Goal: Transaction & Acquisition: Book appointment/travel/reservation

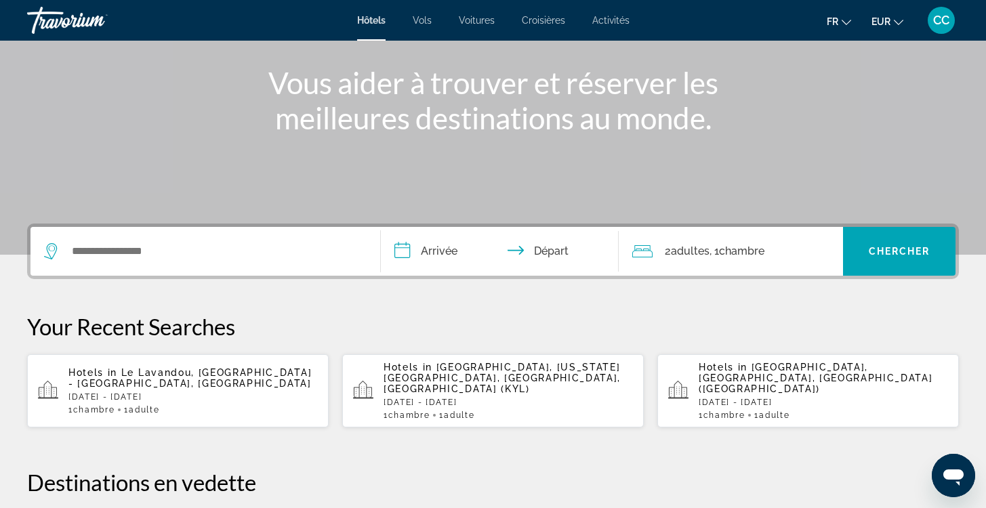
scroll to position [165, 0]
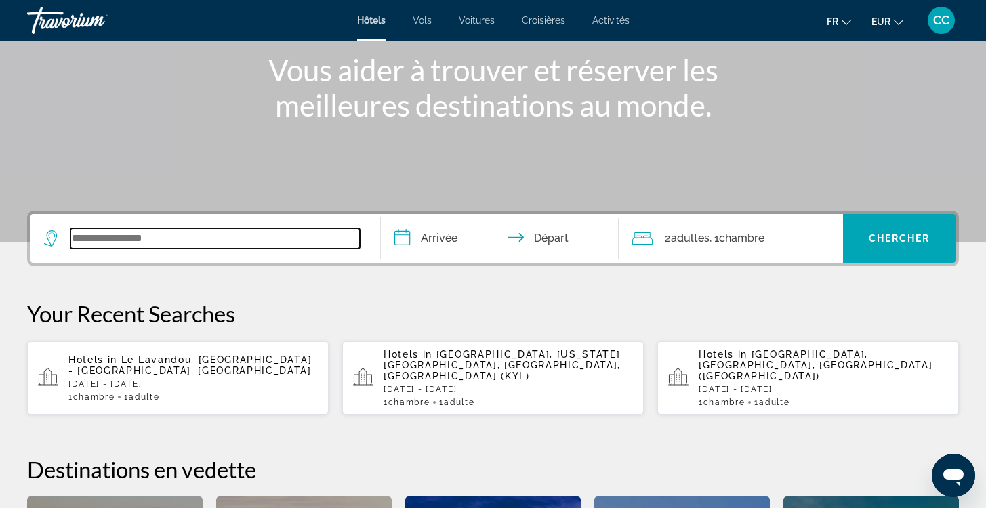
click at [87, 238] on input "Search widget" at bounding box center [214, 238] width 289 height 20
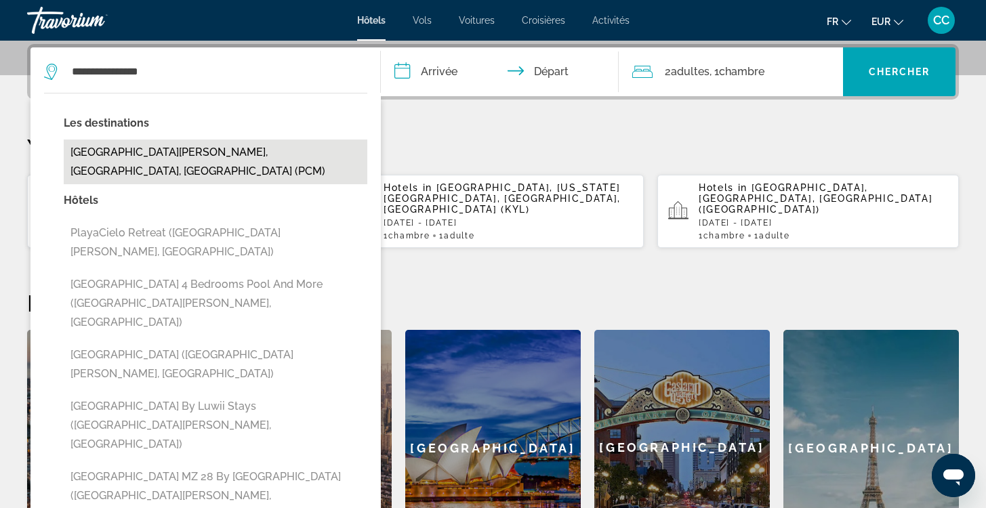
click at [168, 157] on button "[GEOGRAPHIC_DATA][PERSON_NAME], [GEOGRAPHIC_DATA], [GEOGRAPHIC_DATA] (PCM)" at bounding box center [216, 162] width 304 height 45
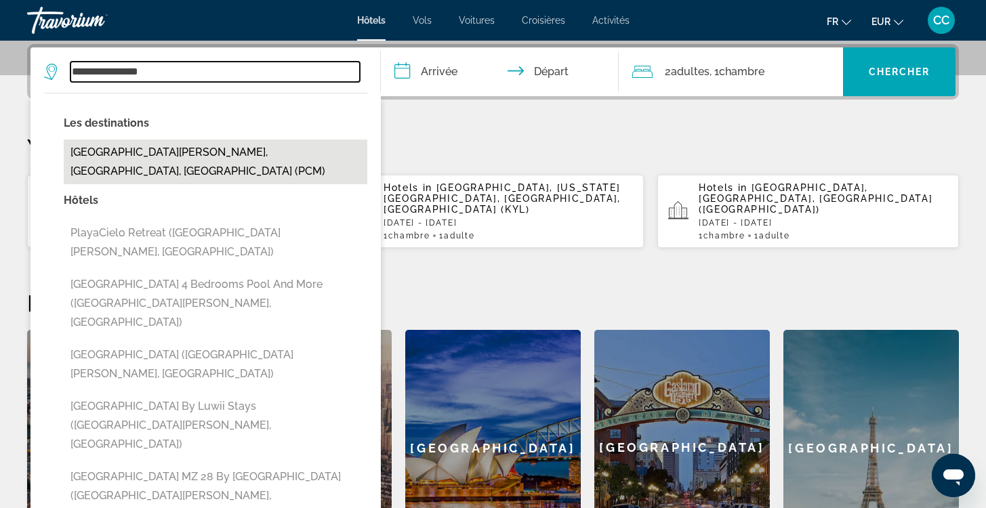
type input "**********"
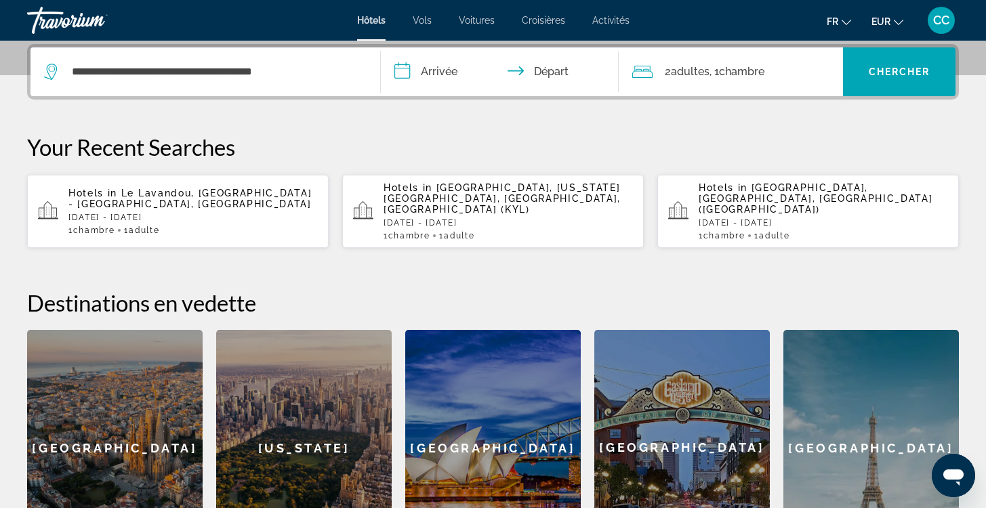
click at [453, 71] on input "**********" at bounding box center [502, 73] width 243 height 53
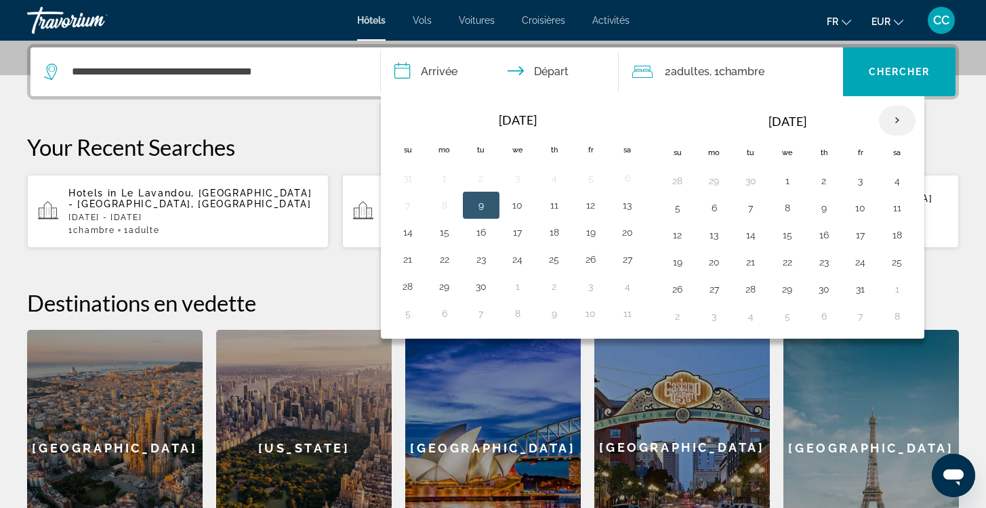
click at [897, 120] on th "Next month" at bounding box center [897, 121] width 37 height 30
click at [556, 264] on button "23" at bounding box center [554, 262] width 22 height 19
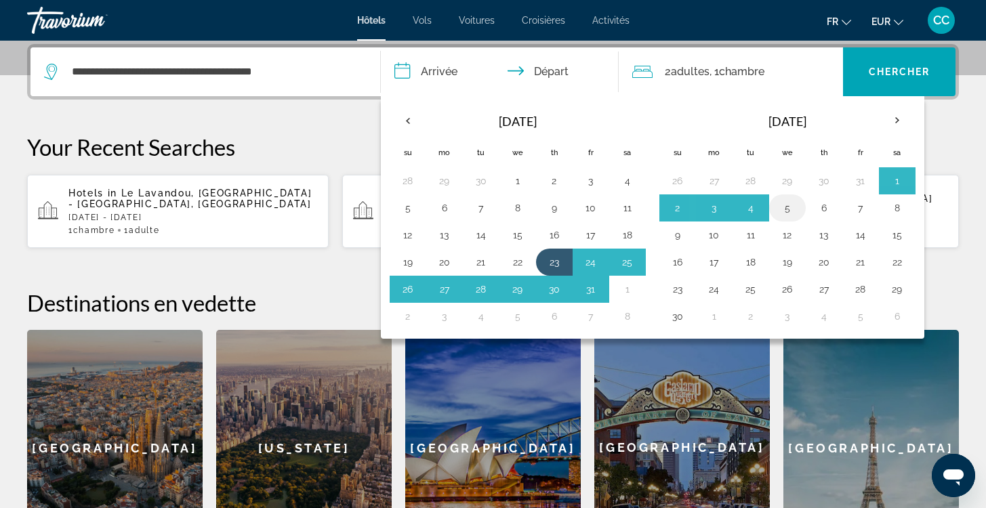
click at [783, 208] on button "5" at bounding box center [788, 208] width 22 height 19
type input "**********"
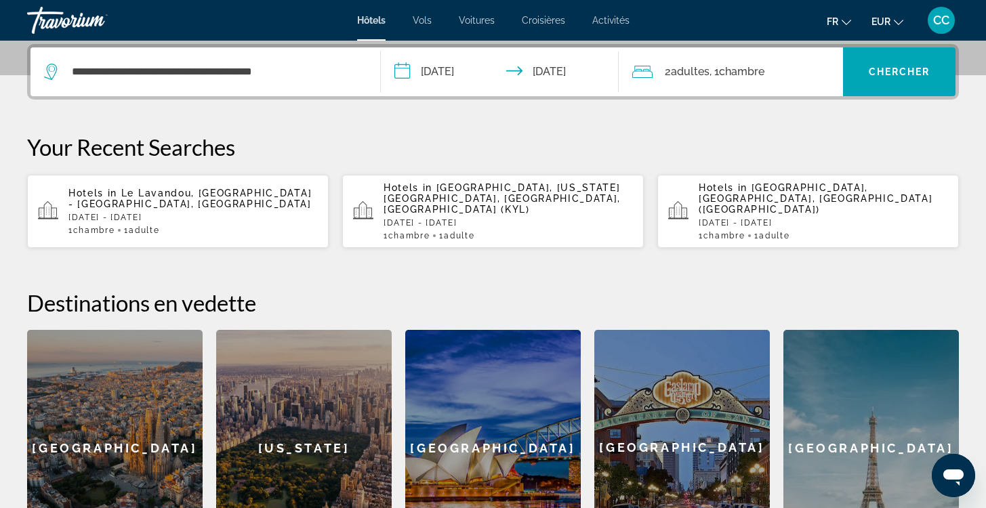
click at [749, 75] on span "Chambre" at bounding box center [741, 71] width 45 height 13
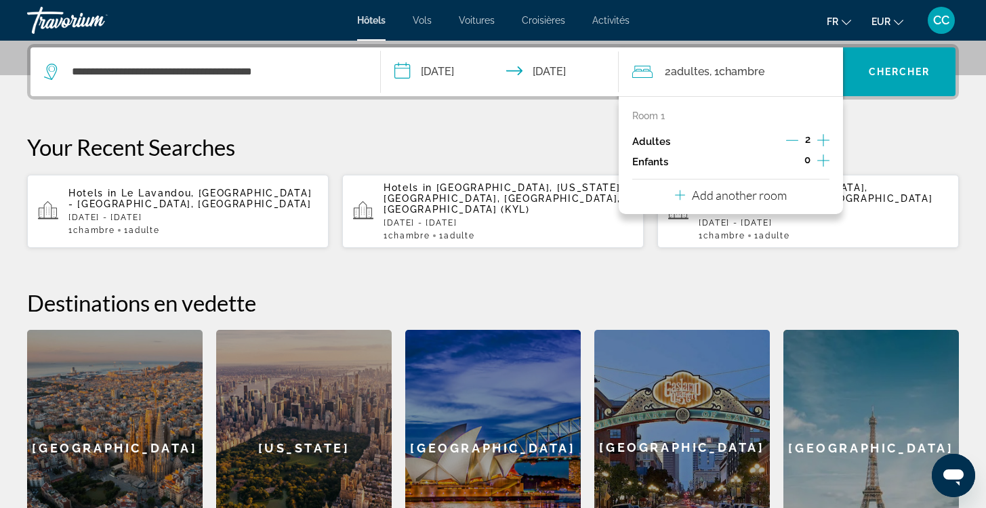
click at [787, 139] on icon "Decrement adults" at bounding box center [792, 140] width 12 height 12
click at [892, 65] on span "Search widget" at bounding box center [899, 72] width 112 height 33
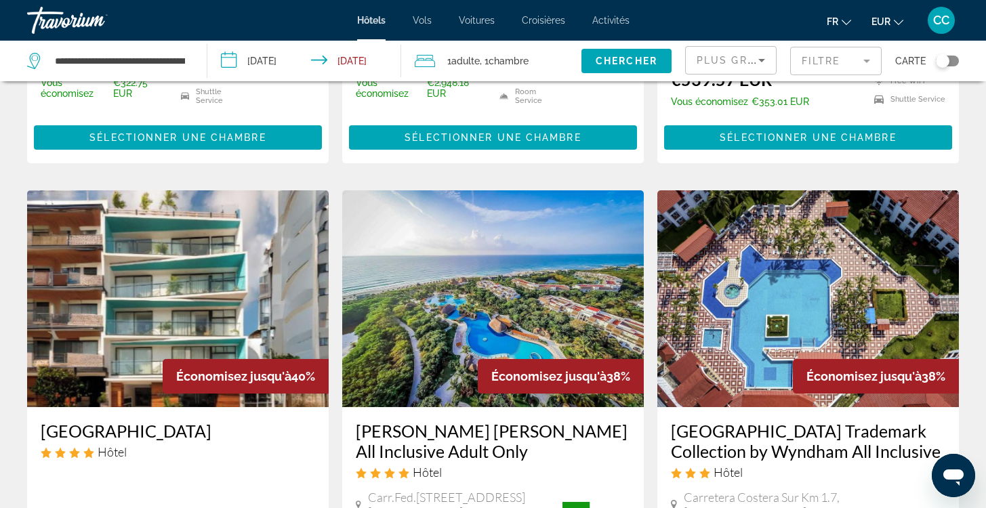
scroll to position [1619, 0]
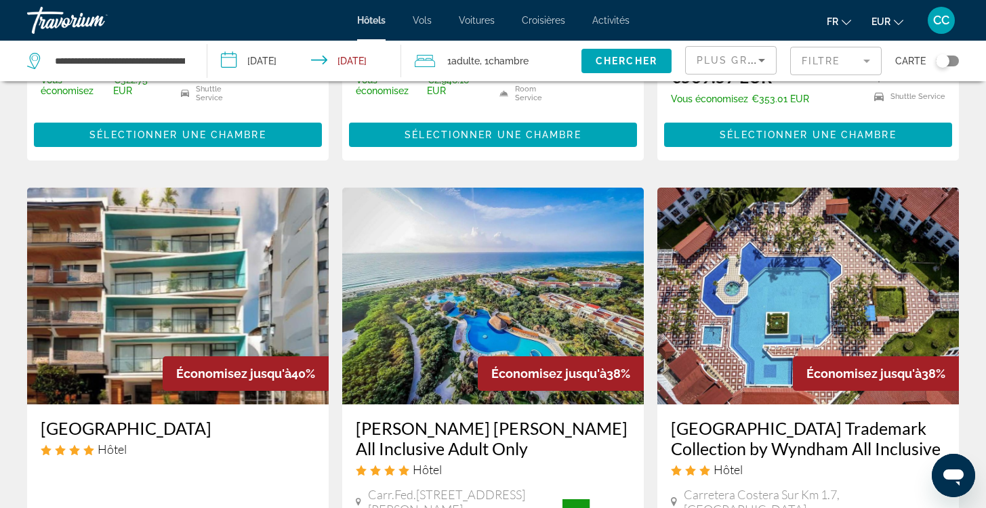
click at [783, 418] on h3 "[GEOGRAPHIC_DATA] Trademark Collection by Wyndham All Inclusive" at bounding box center [808, 438] width 274 height 41
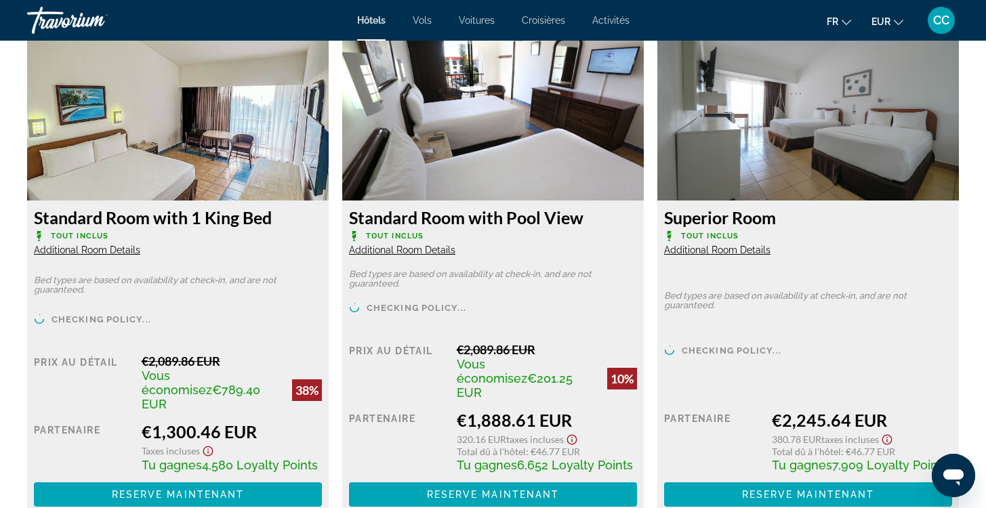
scroll to position [1901, 0]
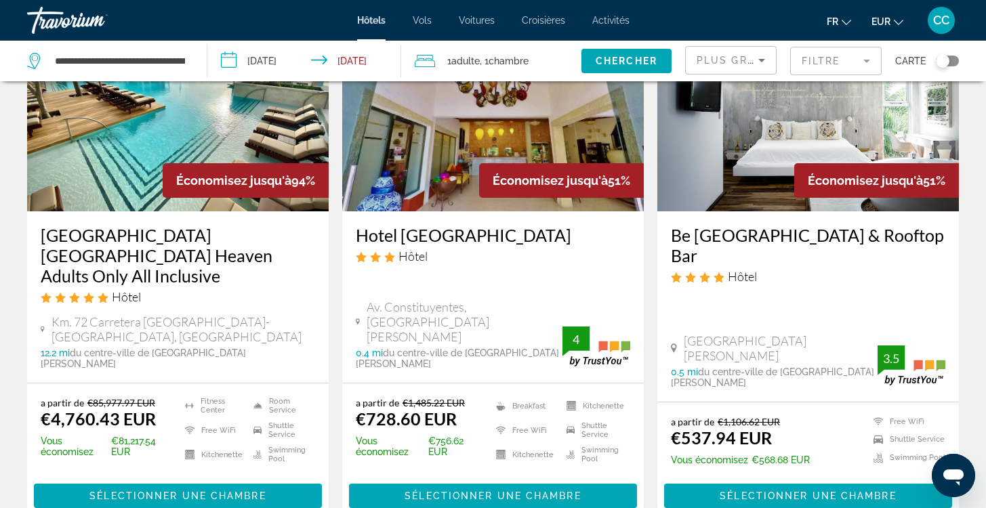
scroll to position [136, 0]
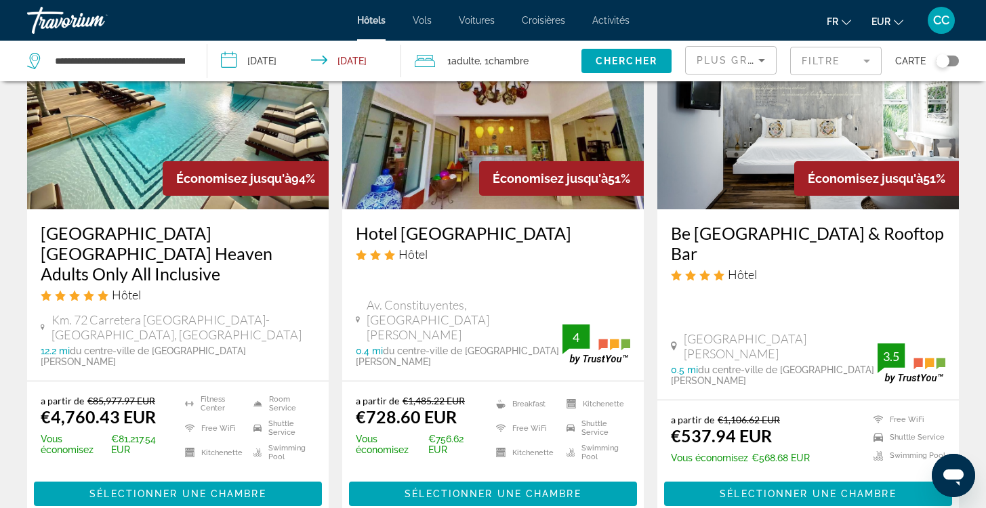
click at [465, 233] on h3 "Hotel [GEOGRAPHIC_DATA]" at bounding box center [493, 233] width 274 height 20
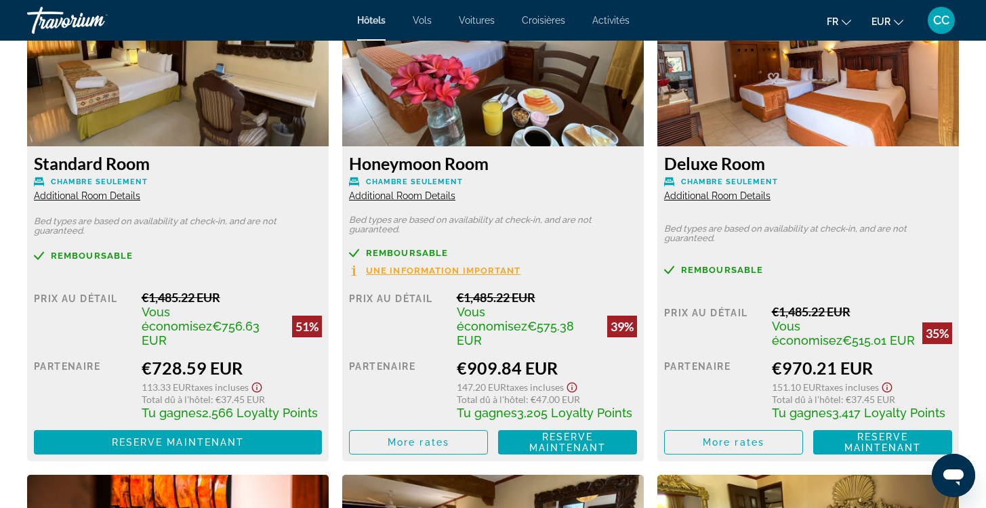
scroll to position [1941, 0]
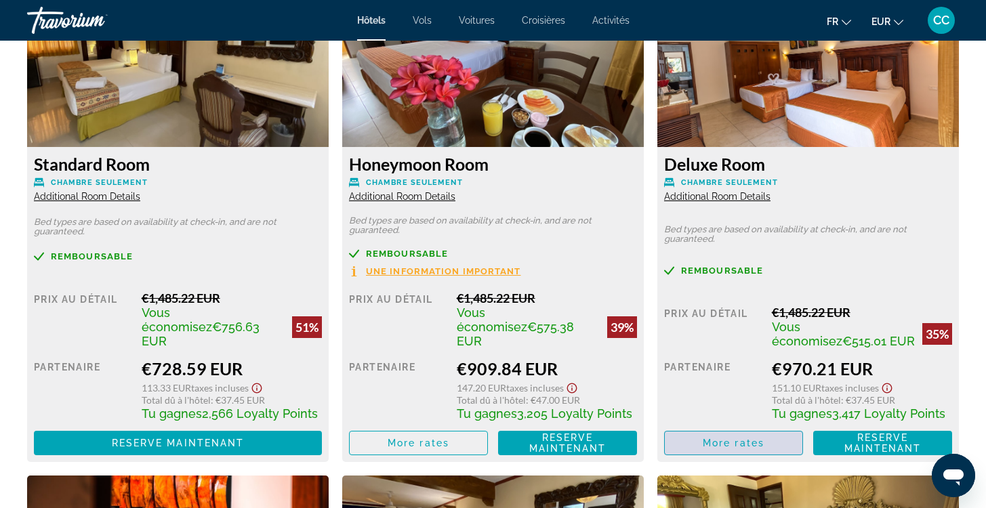
click at [712, 438] on span "More rates" at bounding box center [734, 443] width 62 height 11
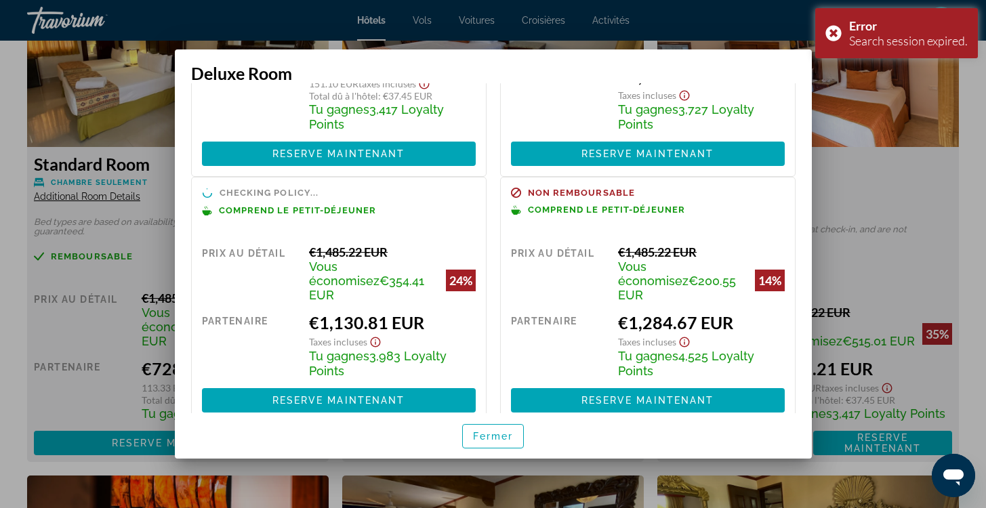
scroll to position [190, 0]
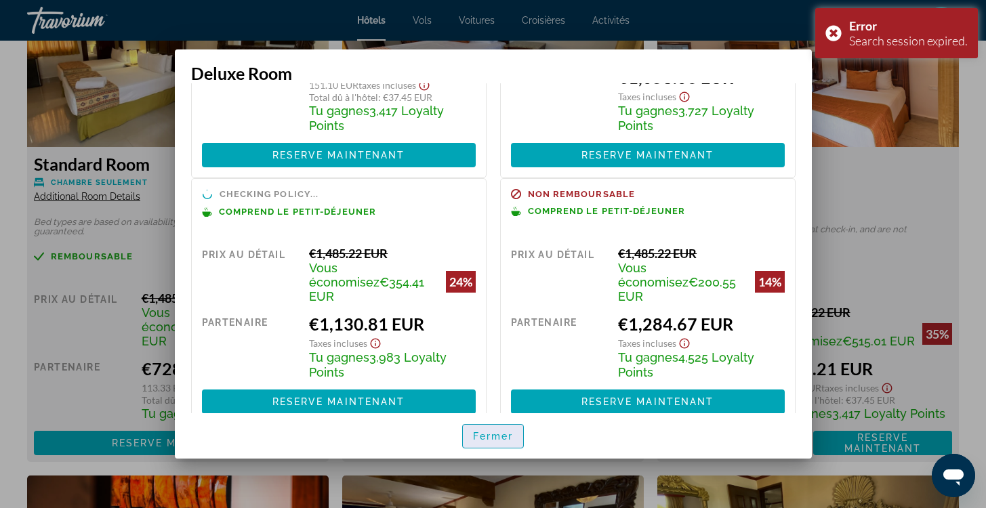
click at [487, 438] on span "Fermer" at bounding box center [493, 436] width 41 height 11
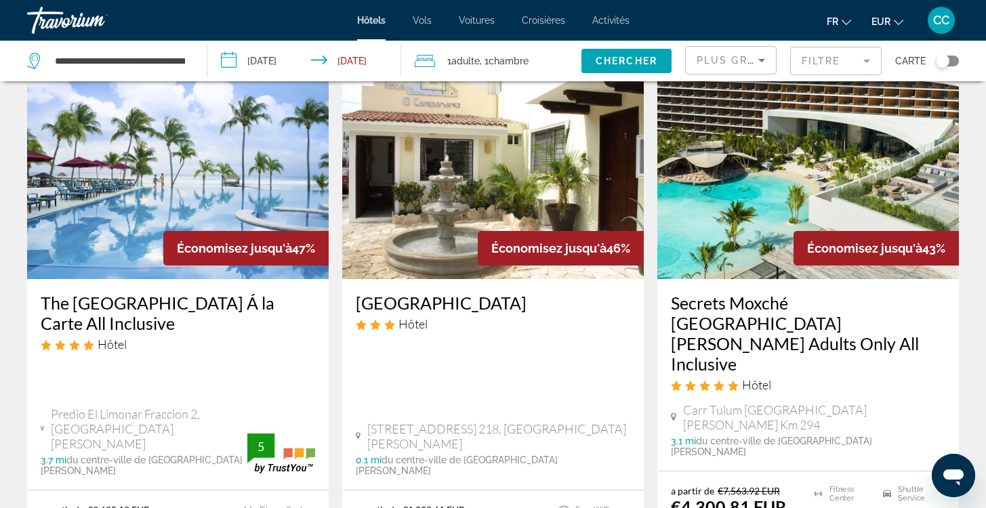
scroll to position [621, 0]
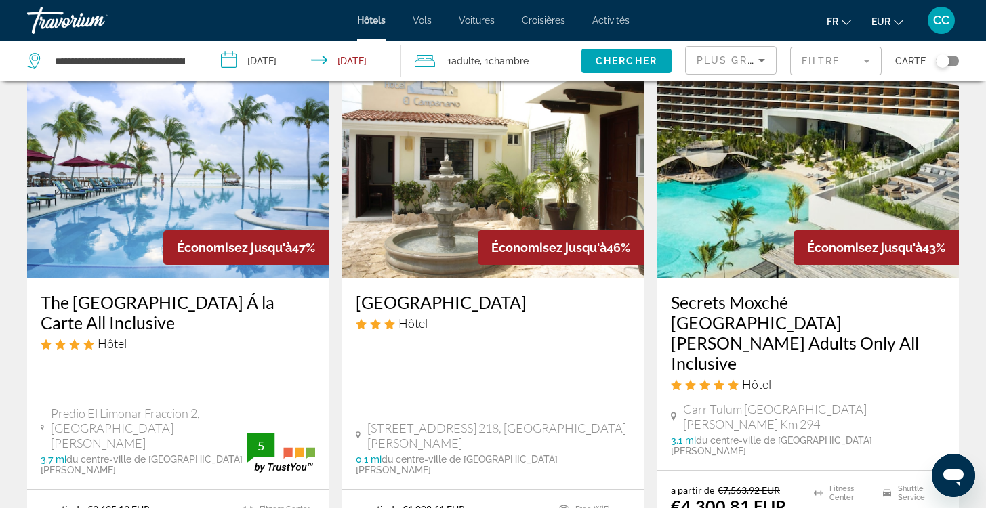
click at [176, 292] on h3 "The [GEOGRAPHIC_DATA] Á la Carte All Inclusive" at bounding box center [178, 312] width 274 height 41
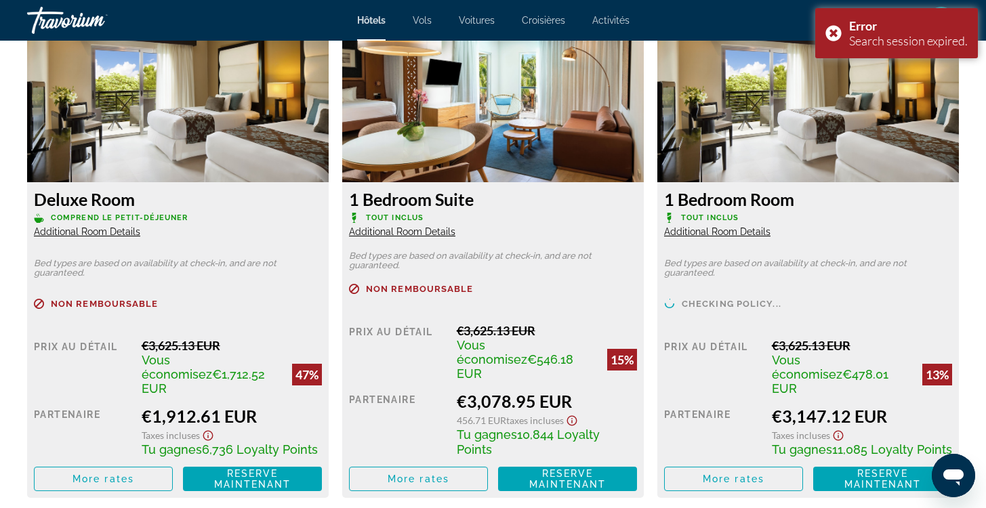
scroll to position [1906, 0]
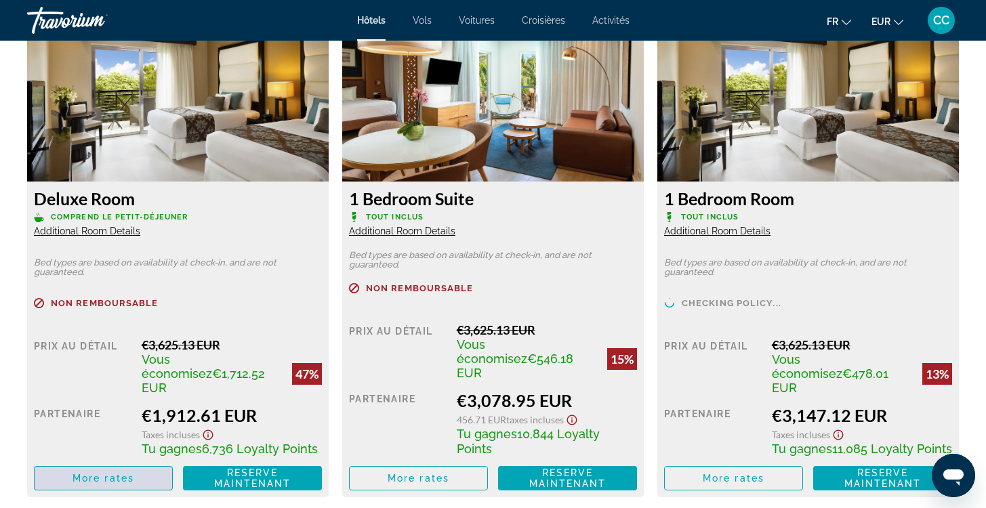
click at [123, 473] on span "More rates" at bounding box center [104, 478] width 62 height 11
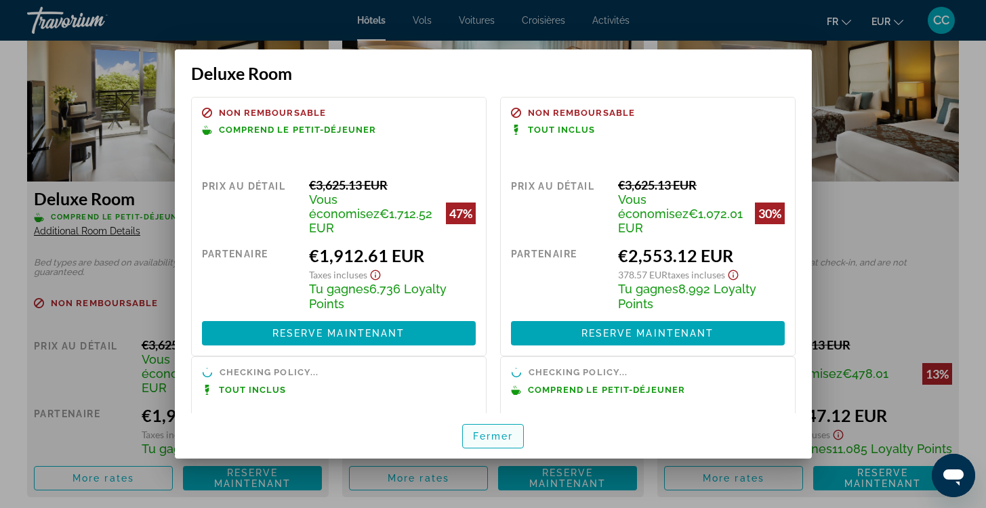
click at [487, 438] on span "Fermer" at bounding box center [493, 436] width 41 height 11
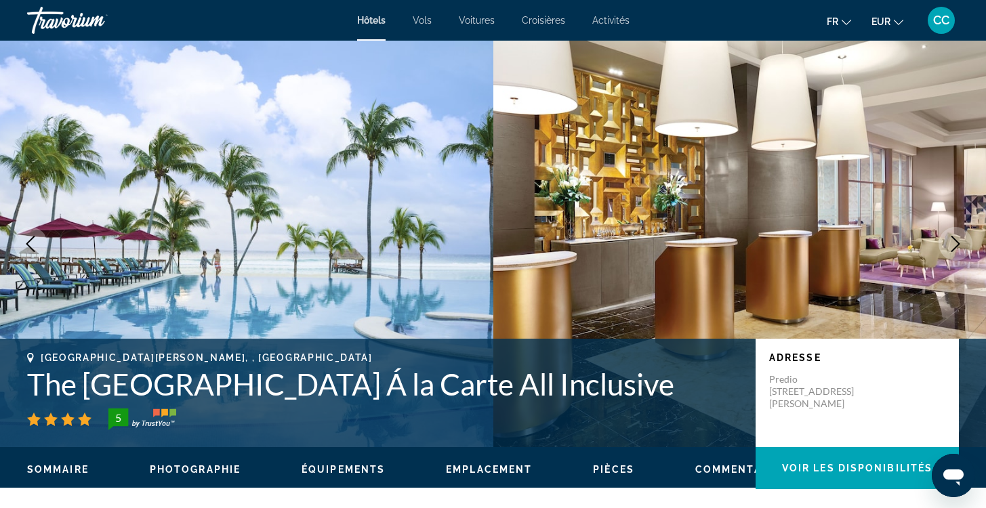
scroll to position [1906, 0]
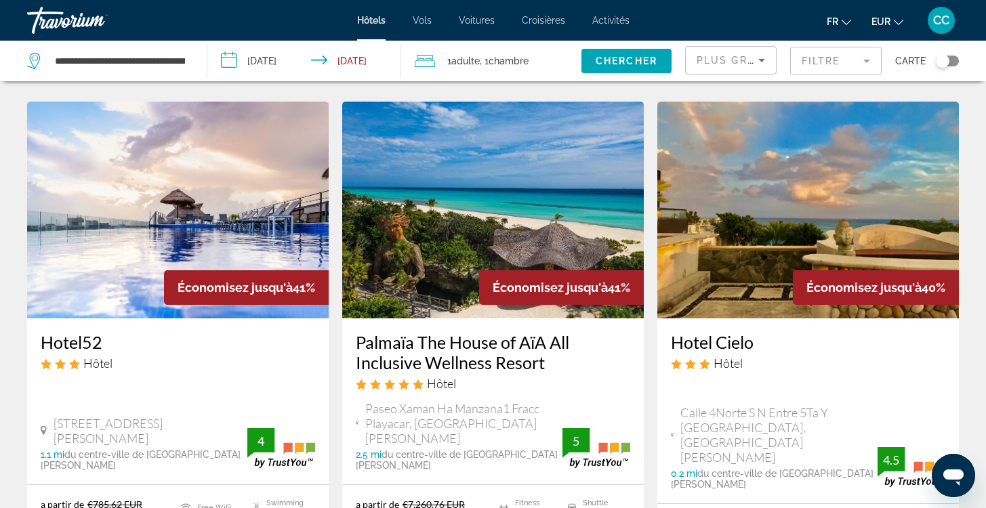
scroll to position [1159, 0]
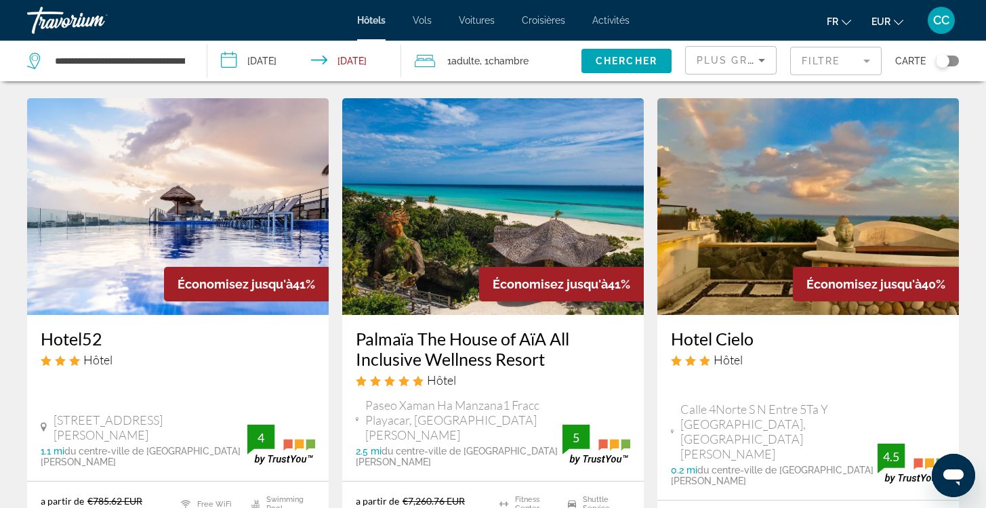
click at [724, 329] on h3 "Hotel Cielo" at bounding box center [808, 339] width 274 height 20
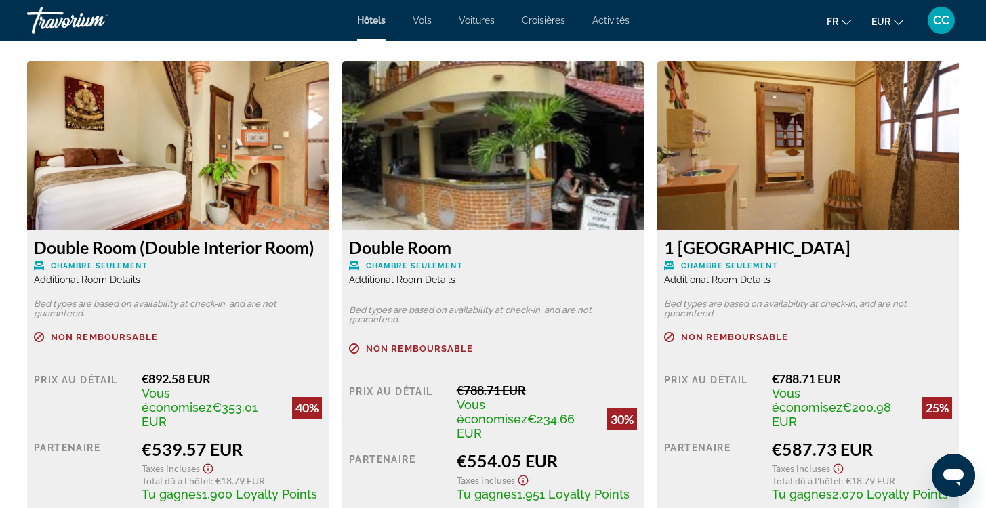
scroll to position [1872, 0]
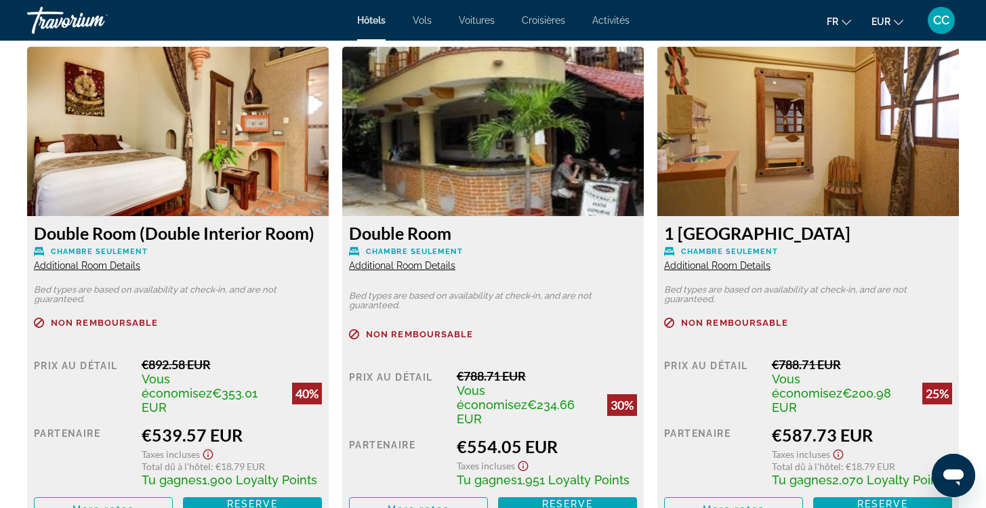
click at [426, 267] on span "Additional Room Details" at bounding box center [402, 265] width 106 height 11
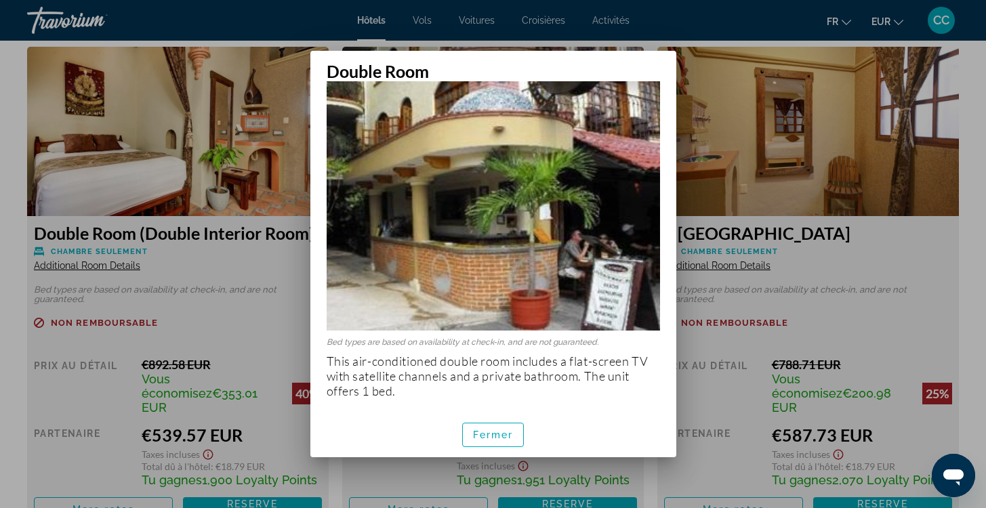
scroll to position [22, 0]
click at [489, 437] on span "Fermer" at bounding box center [493, 435] width 41 height 11
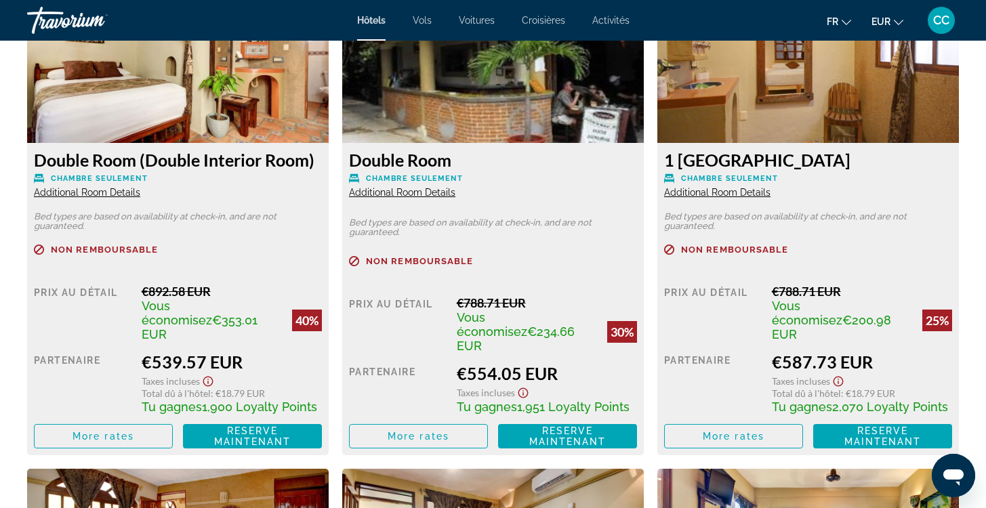
scroll to position [1948, 0]
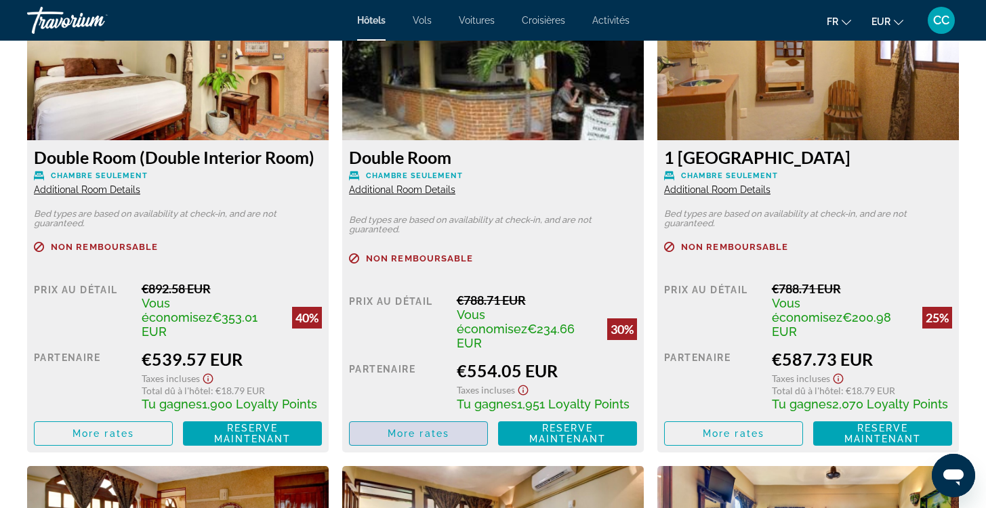
click at [397, 428] on span "More rates" at bounding box center [419, 433] width 62 height 11
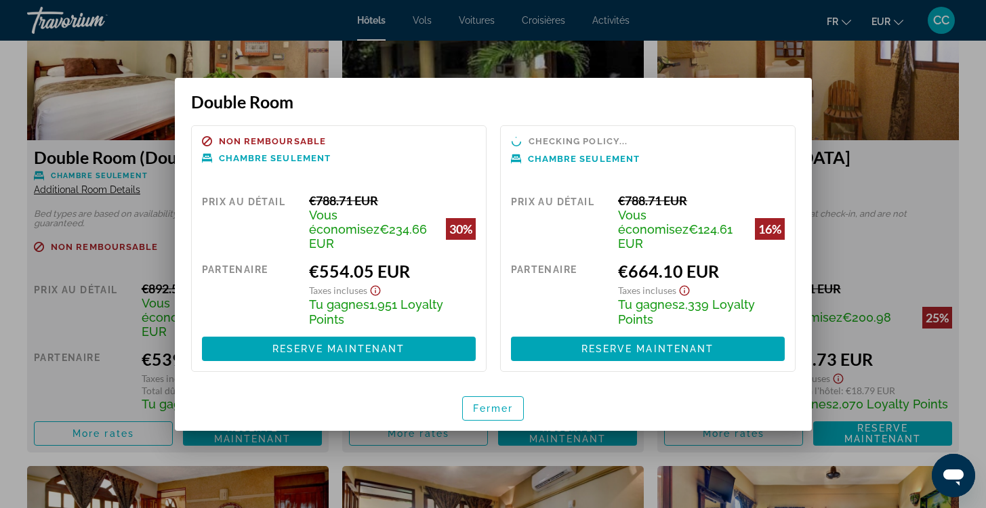
scroll to position [0, 0]
click at [482, 403] on span "Fermer" at bounding box center [493, 408] width 41 height 11
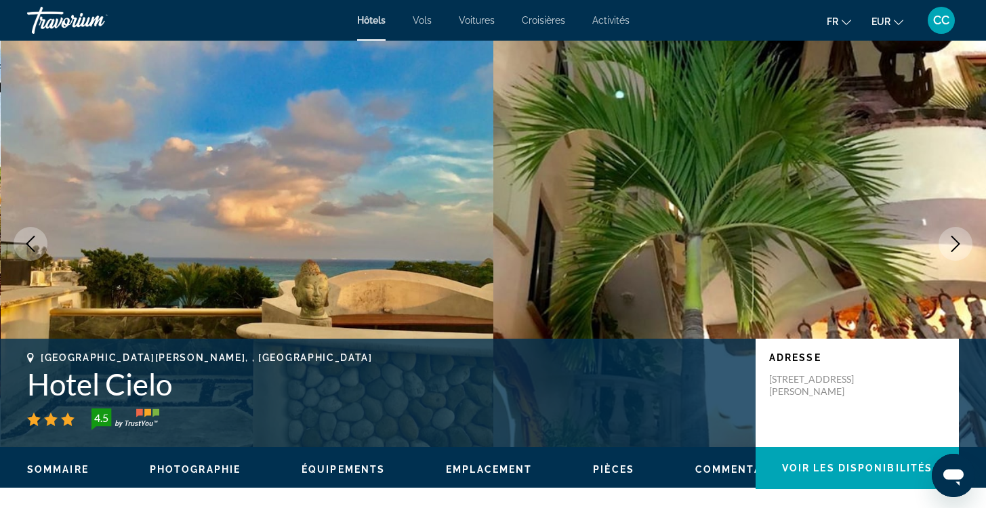
scroll to position [1948, 0]
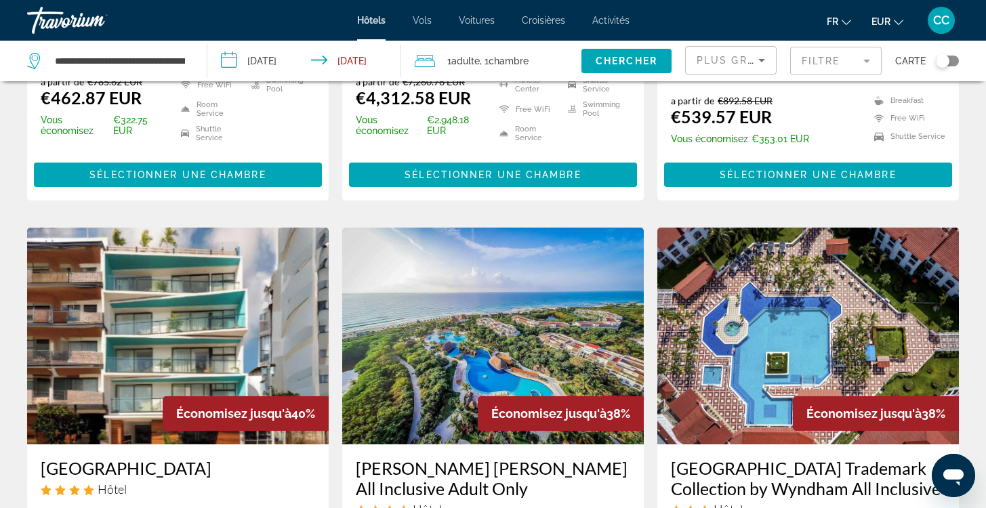
scroll to position [1637, 0]
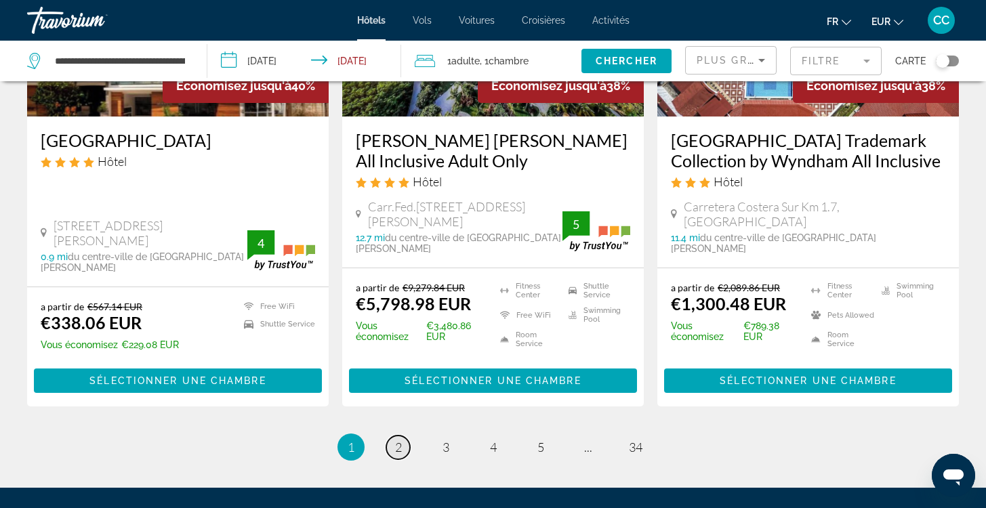
click at [399, 440] on span "2" at bounding box center [398, 447] width 7 height 15
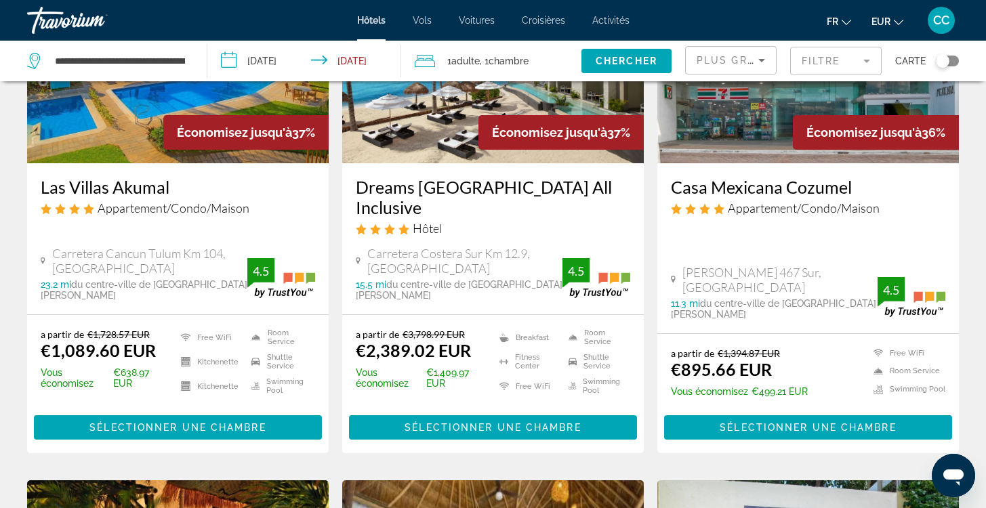
scroll to position [186, 0]
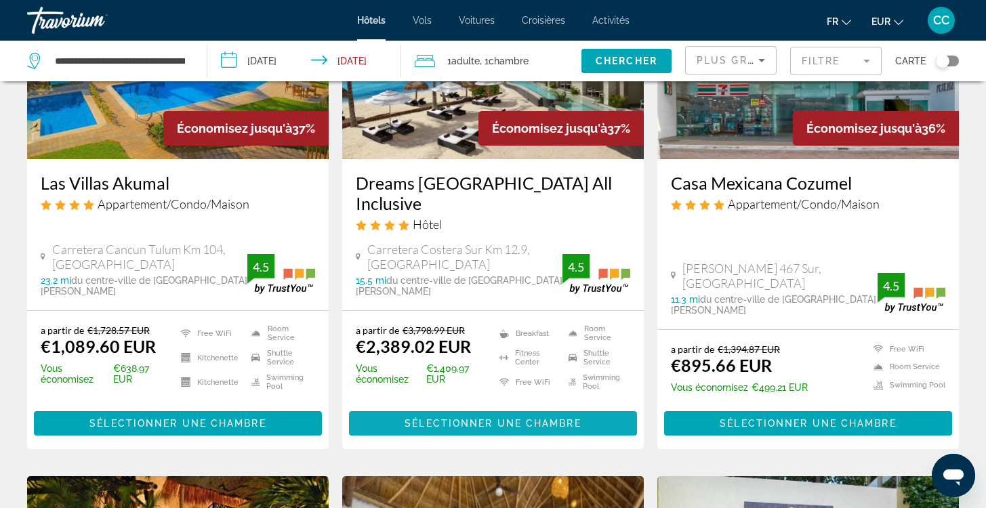
click at [442, 418] on span "Sélectionner une chambre" at bounding box center [493, 423] width 176 height 11
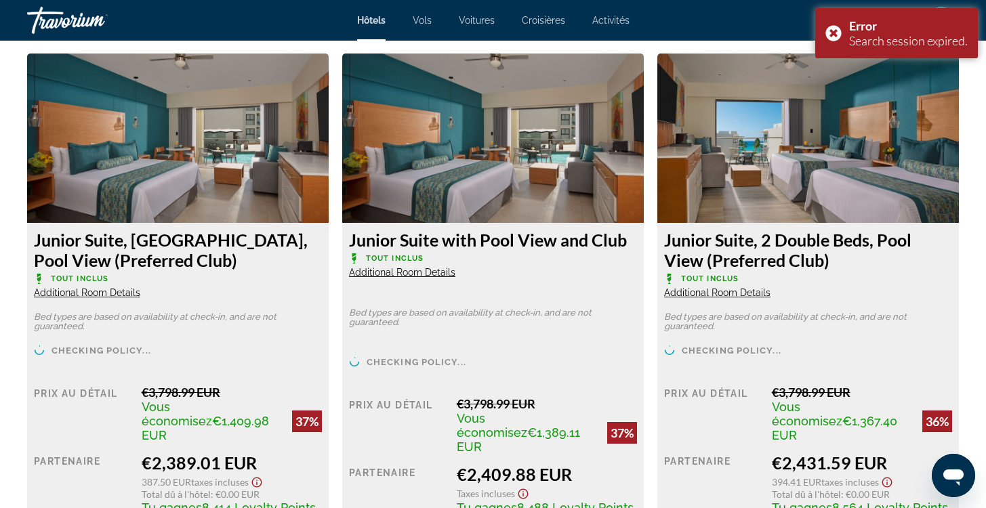
scroll to position [1883, 0]
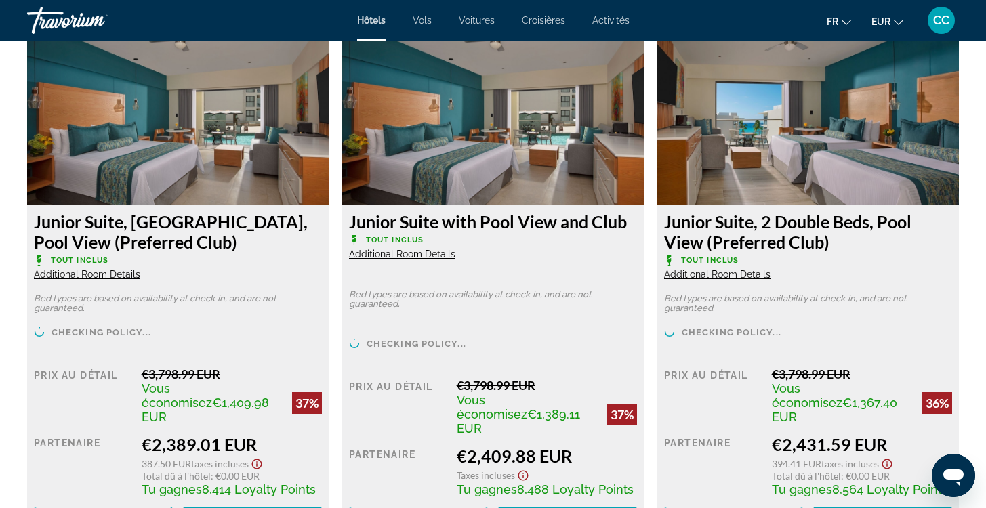
click at [105, 274] on span "Additional Room Details" at bounding box center [87, 274] width 106 height 11
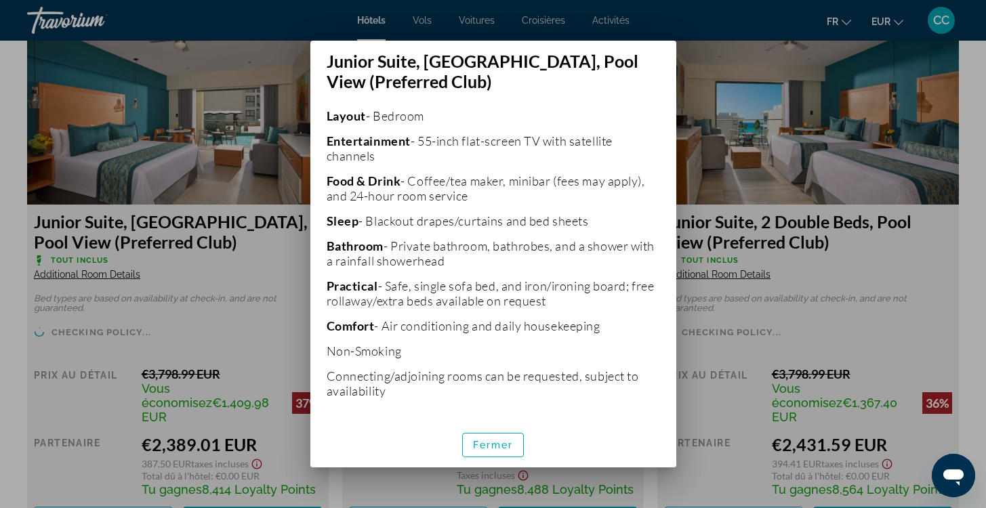
scroll to position [314, 0]
click at [485, 446] on span "Fermer" at bounding box center [493, 445] width 41 height 11
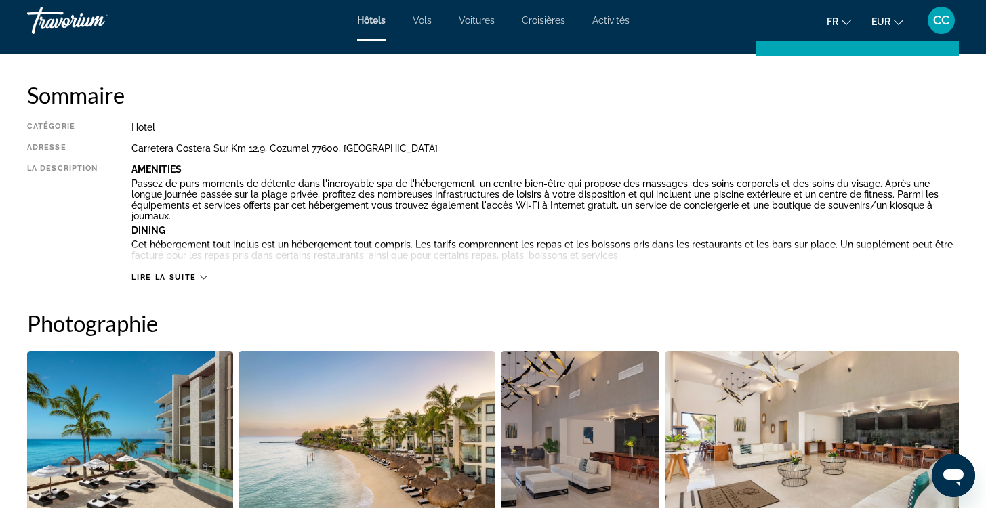
scroll to position [432, 0]
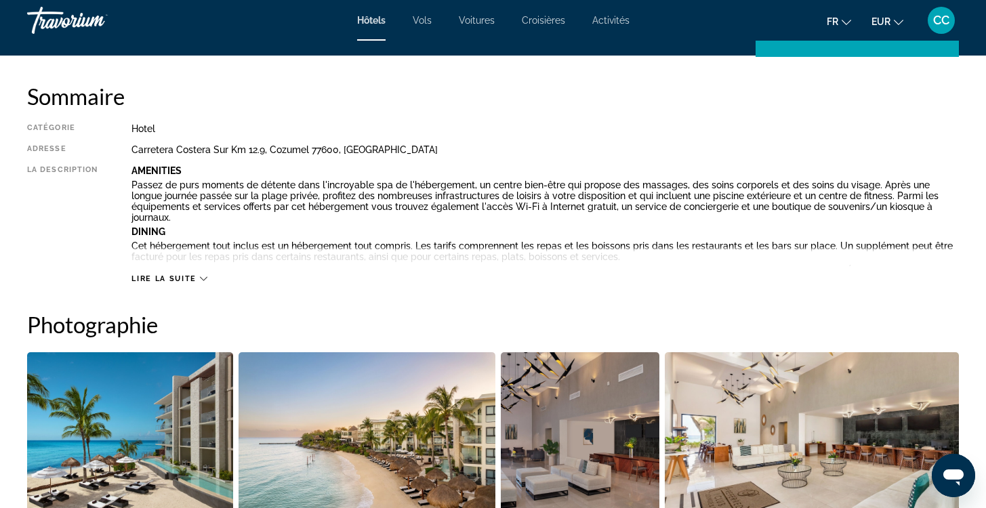
click at [191, 279] on span "Lire la suite" at bounding box center [163, 278] width 64 height 9
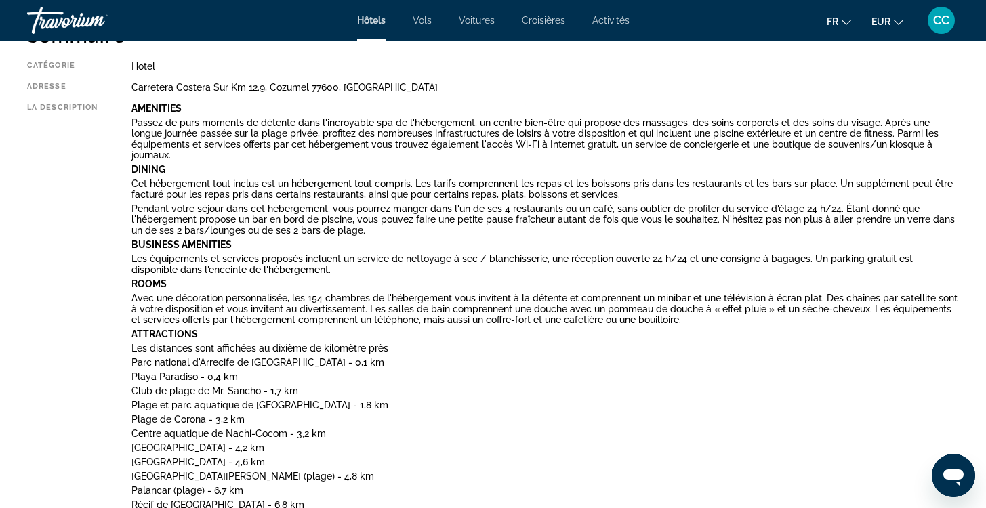
scroll to position [498, 0]
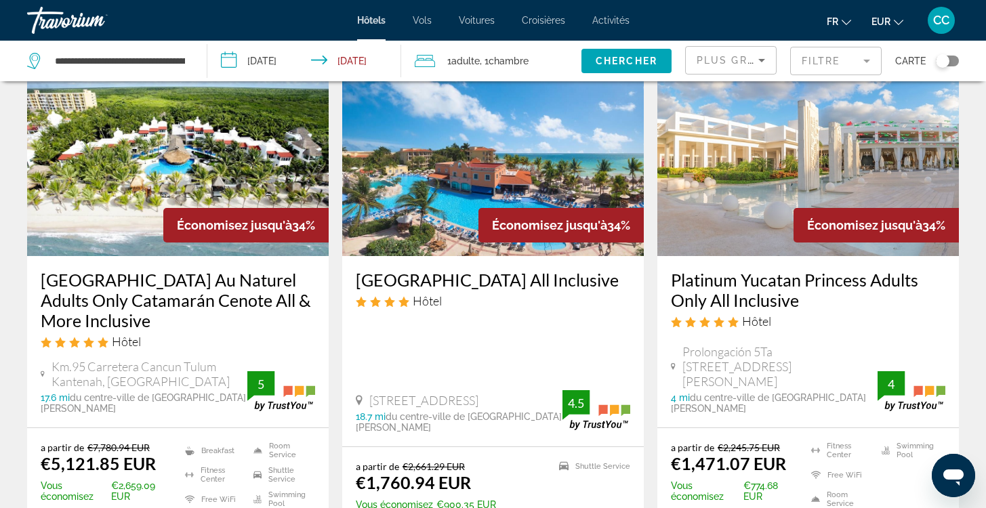
scroll to position [1158, 0]
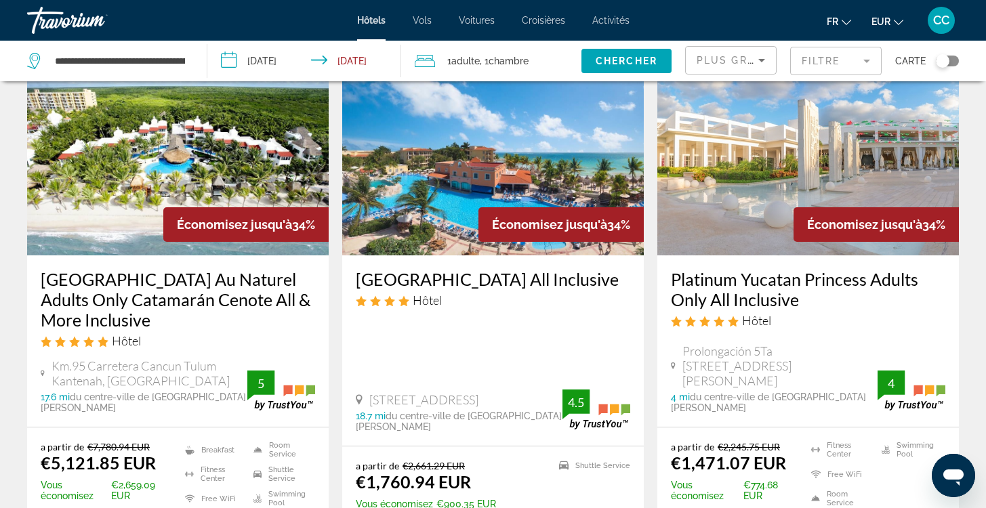
click at [753, 272] on h3 "Platinum Yucatan Princess Adults Only All Inclusive" at bounding box center [808, 289] width 274 height 41
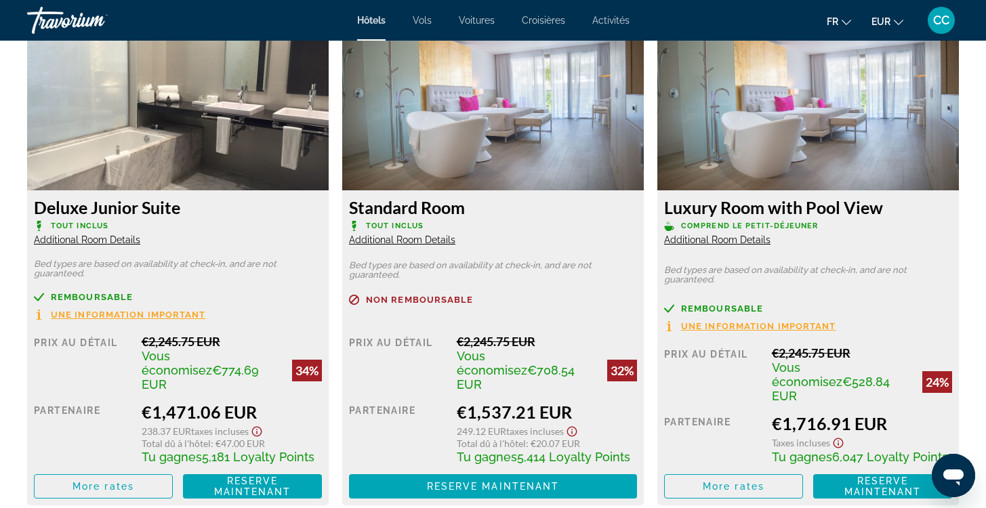
scroll to position [1901, 0]
